Goal: Transaction & Acquisition: Purchase product/service

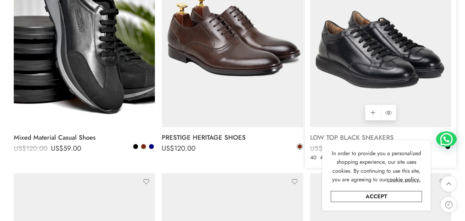
scroll to position [1778, 0]
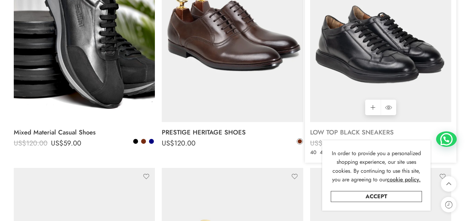
drag, startPoint x: 466, startPoint y: 25, endPoint x: 443, endPoint y: 130, distance: 108.2
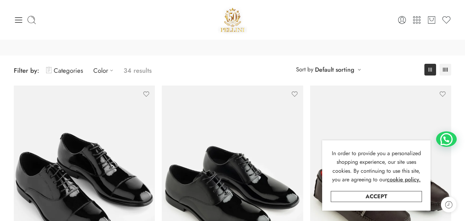
scroll to position [0, 0]
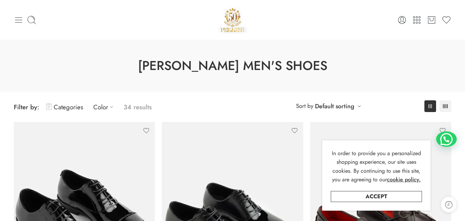
click at [14, 20] on icon at bounding box center [19, 20] width 10 height 10
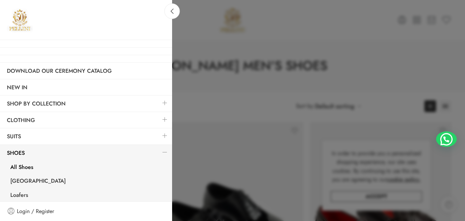
click at [16, 165] on link "All Shoes" at bounding box center [87, 168] width 169 height 14
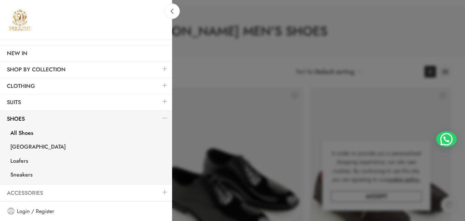
scroll to position [34, 0]
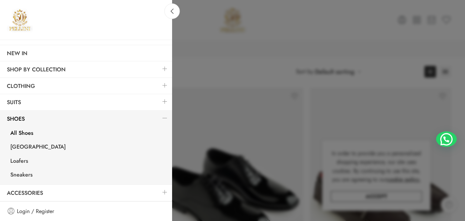
click at [159, 87] on link at bounding box center [165, 85] width 14 height 15
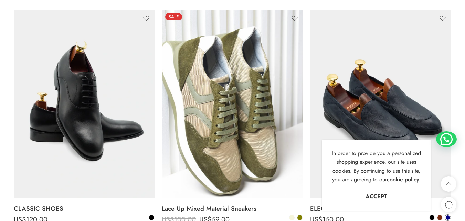
scroll to position [1266, 0]
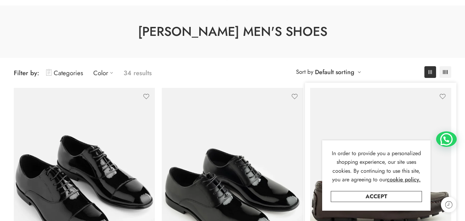
scroll to position [34, 0]
